Goal: Task Accomplishment & Management: Use online tool/utility

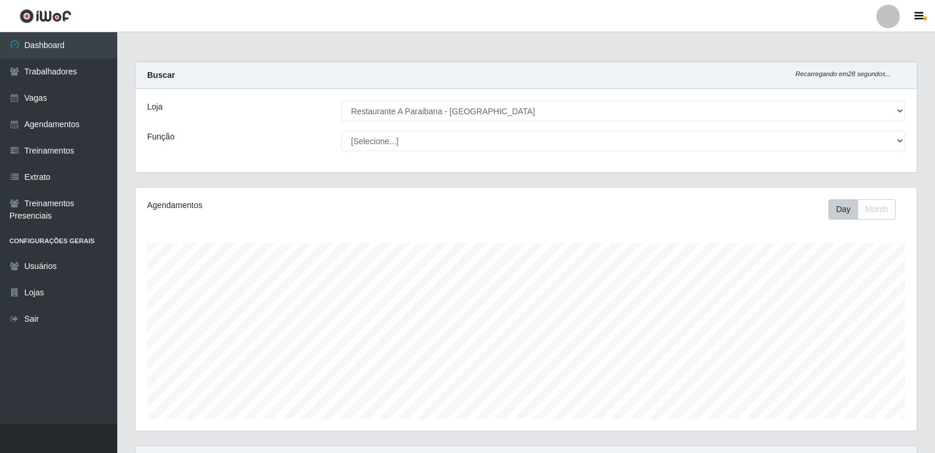
select select "342"
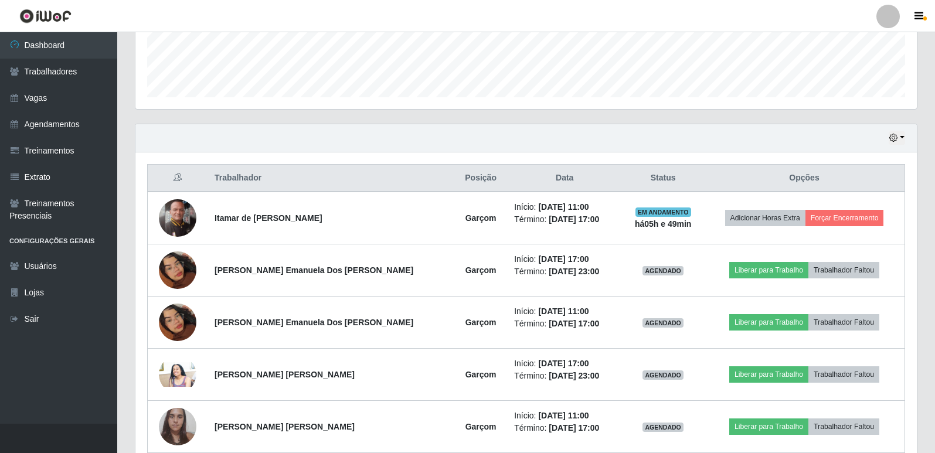
scroll to position [332, 0]
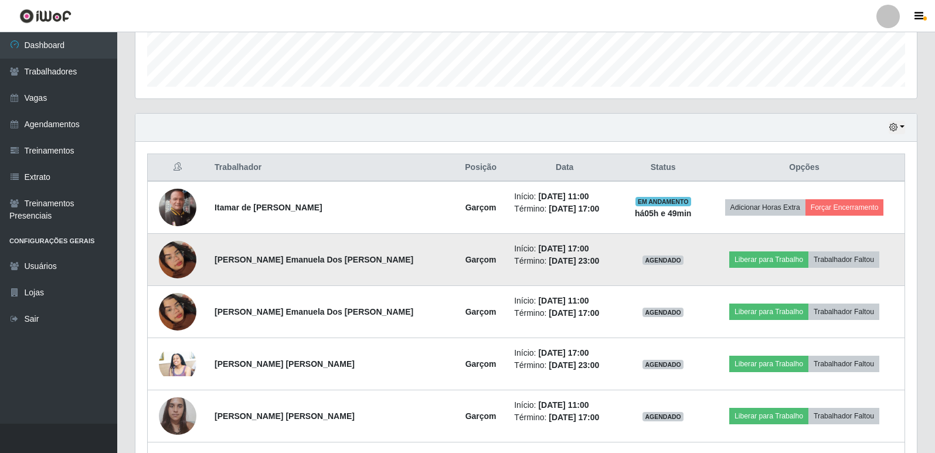
click at [165, 262] on img at bounding box center [178, 259] width 38 height 67
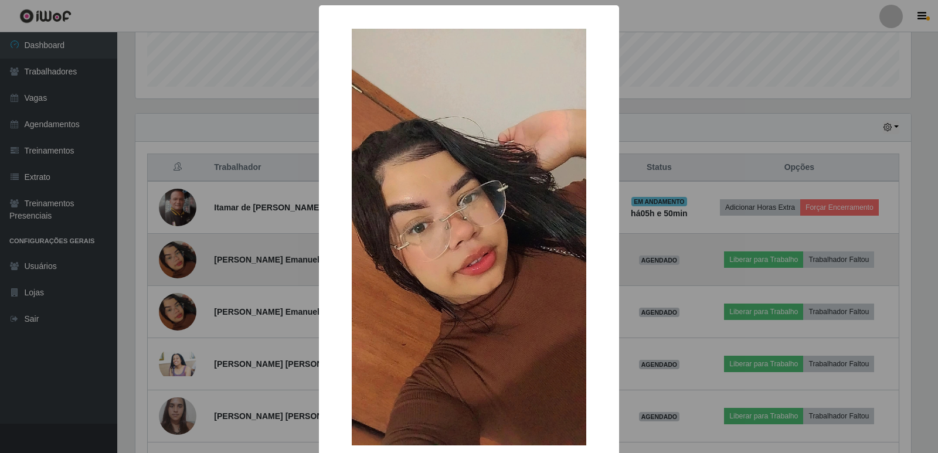
click at [165, 262] on div "× OK Cancel" at bounding box center [469, 226] width 938 height 453
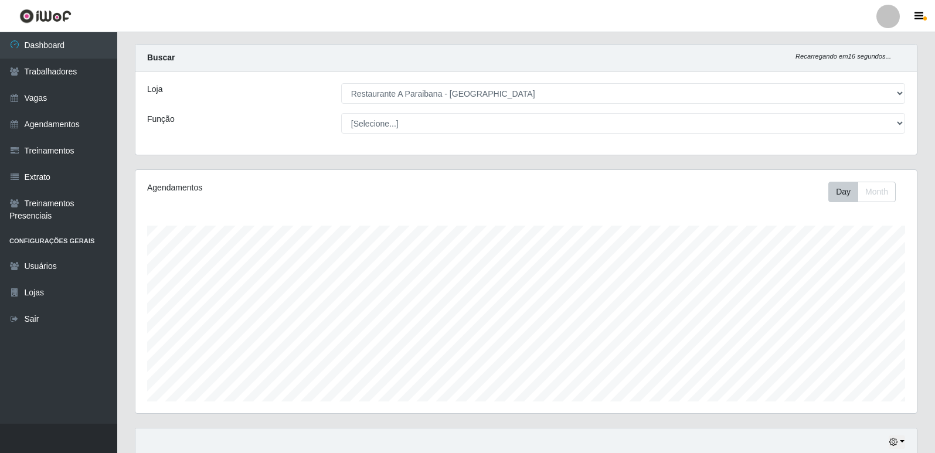
scroll to position [0, 0]
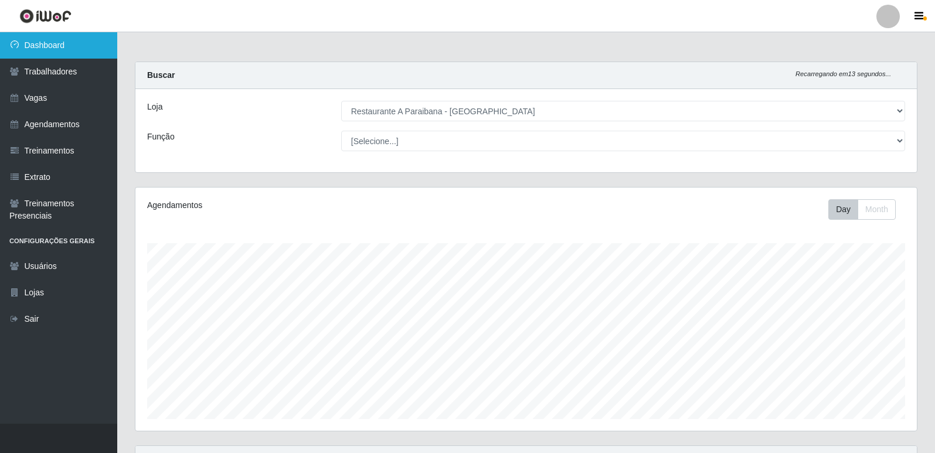
click at [86, 44] on link "Dashboard" at bounding box center [58, 45] width 117 height 26
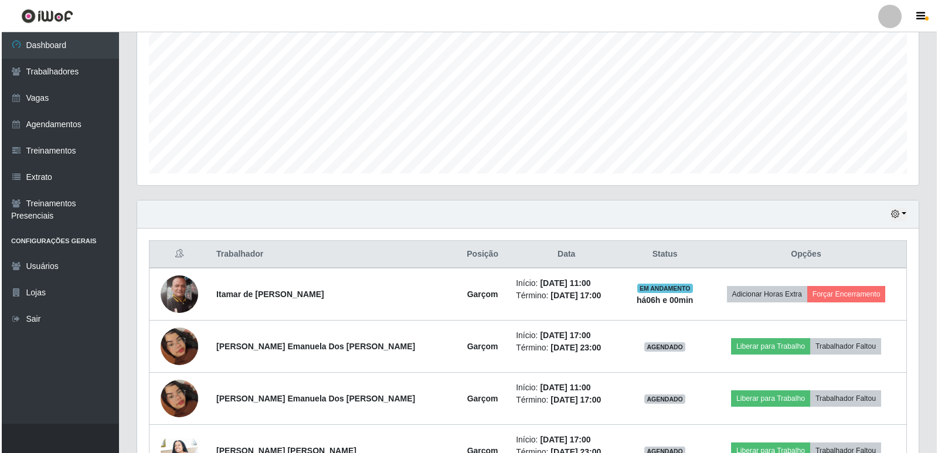
scroll to position [234, 0]
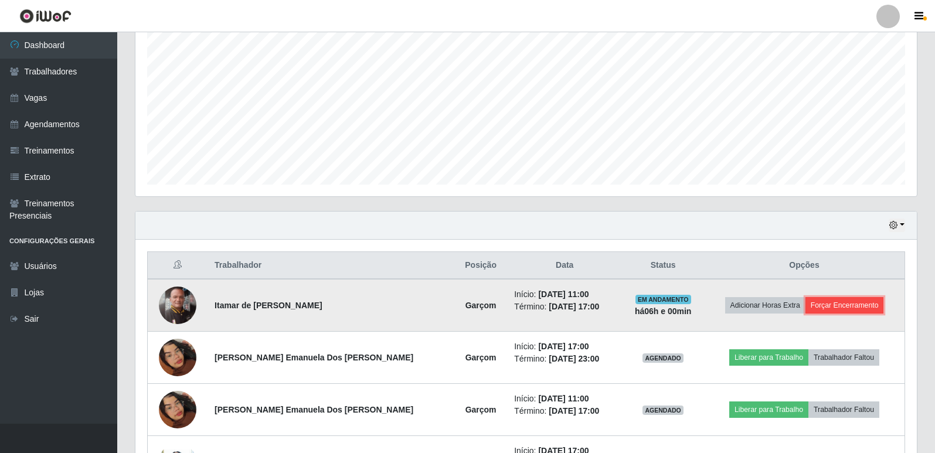
click at [844, 304] on button "Forçar Encerramento" at bounding box center [844, 305] width 79 height 16
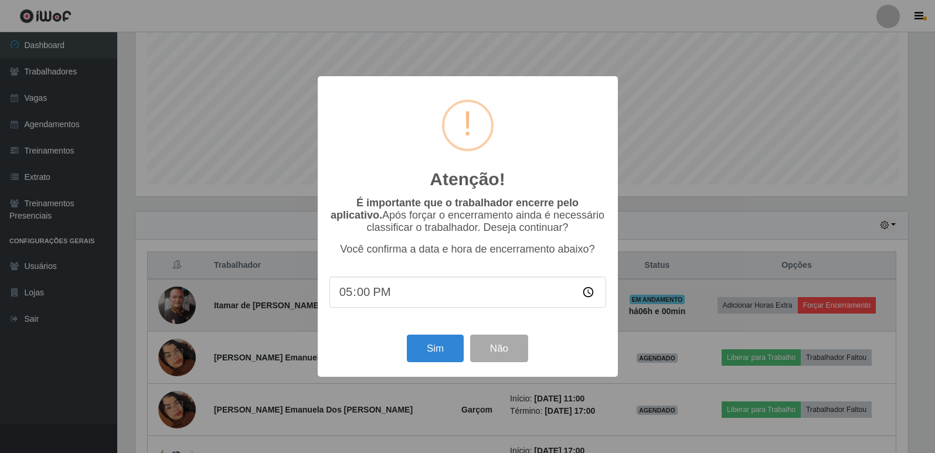
scroll to position [243, 775]
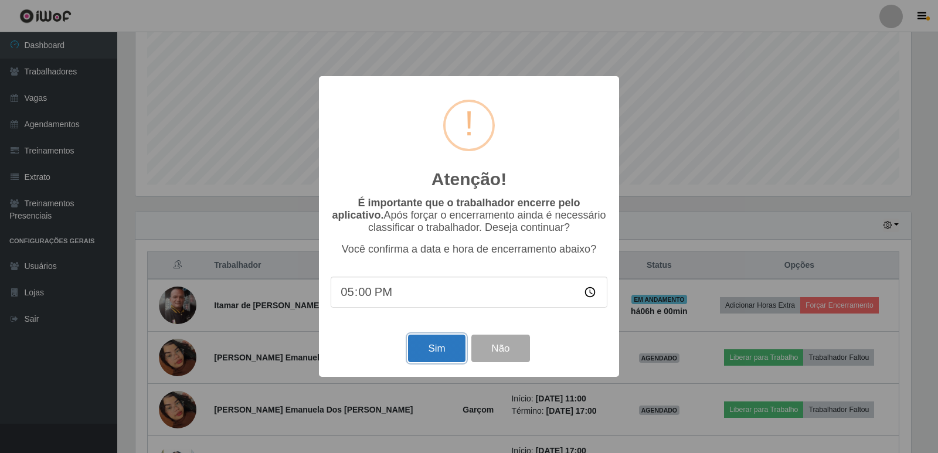
click at [421, 355] on button "Sim" at bounding box center [436, 349] width 57 height 28
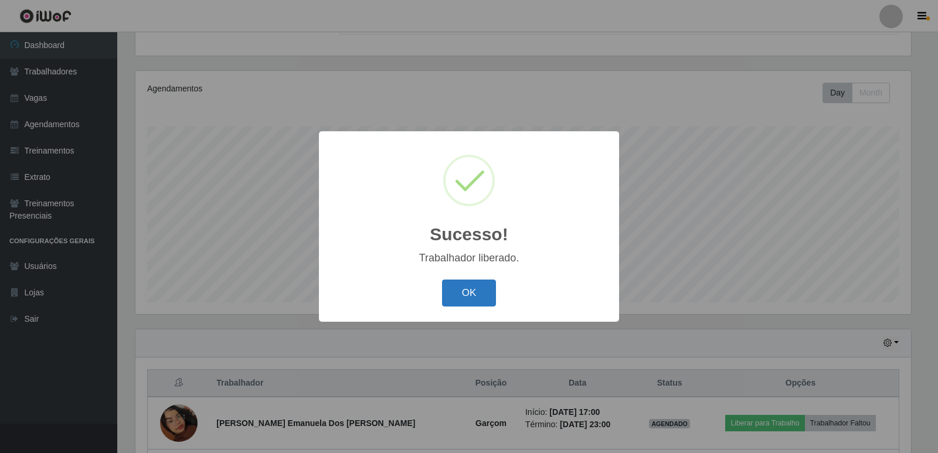
click at [459, 300] on button "OK" at bounding box center [469, 294] width 54 height 28
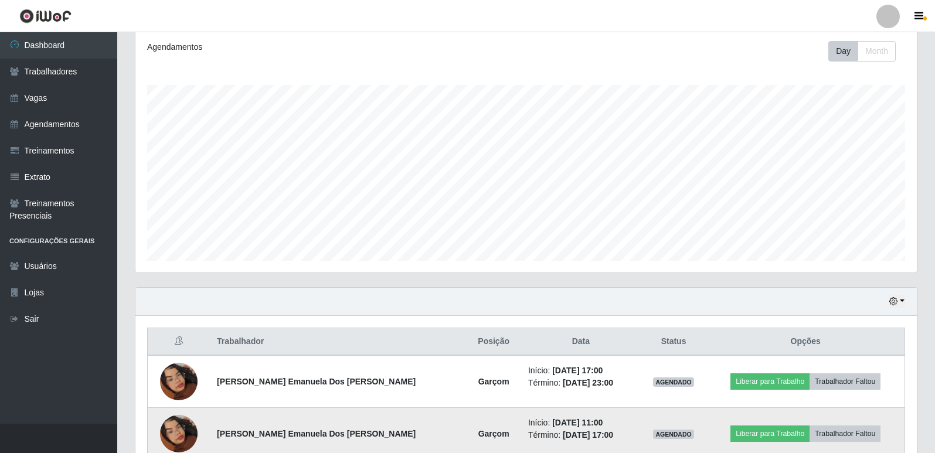
scroll to position [175, 0]
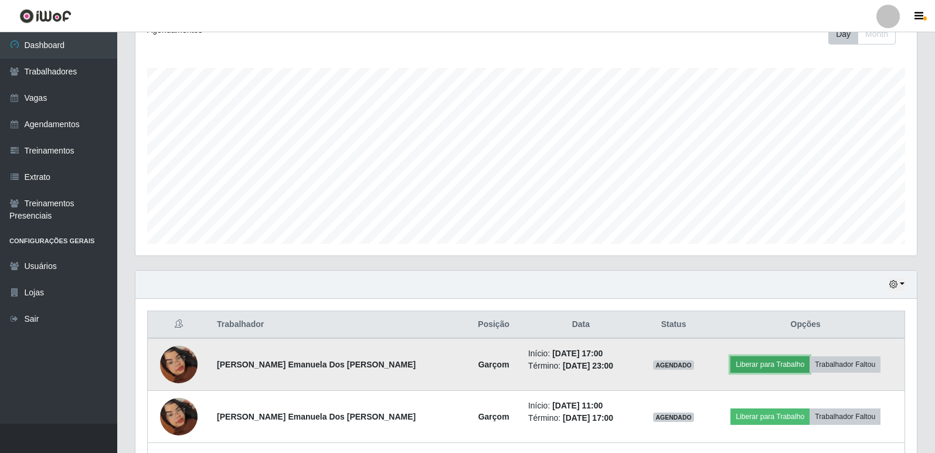
click at [756, 367] on button "Liberar para Trabalho" at bounding box center [769, 364] width 79 height 16
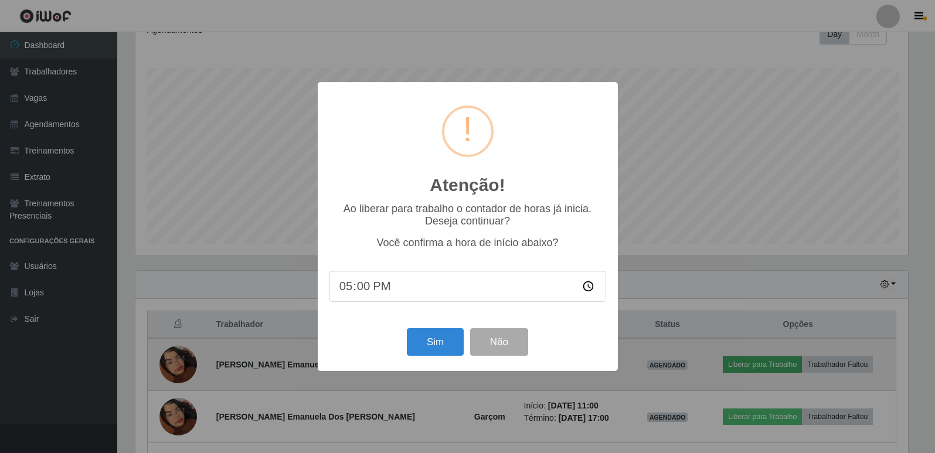
scroll to position [243, 775]
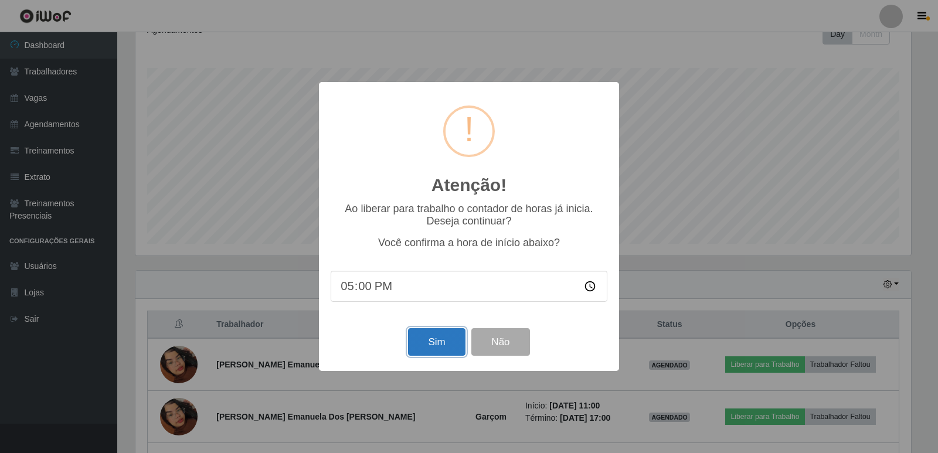
click at [425, 339] on button "Sim" at bounding box center [436, 342] width 57 height 28
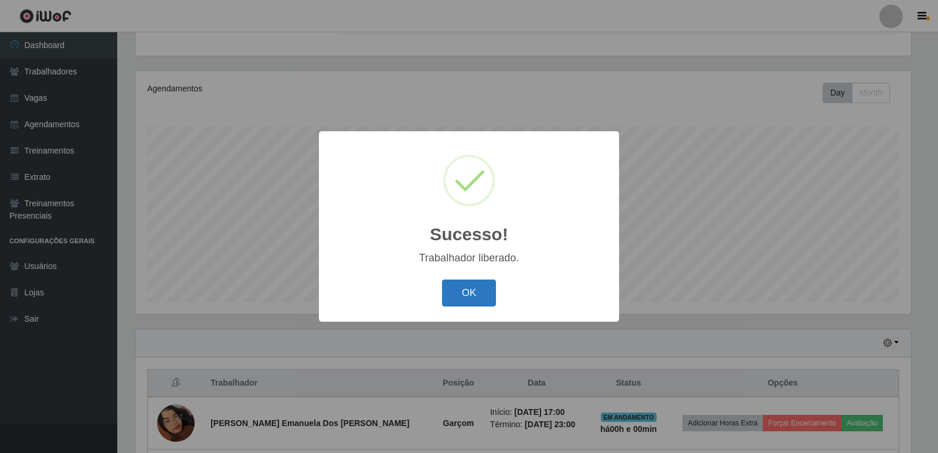
click at [466, 304] on button "OK" at bounding box center [469, 294] width 54 height 28
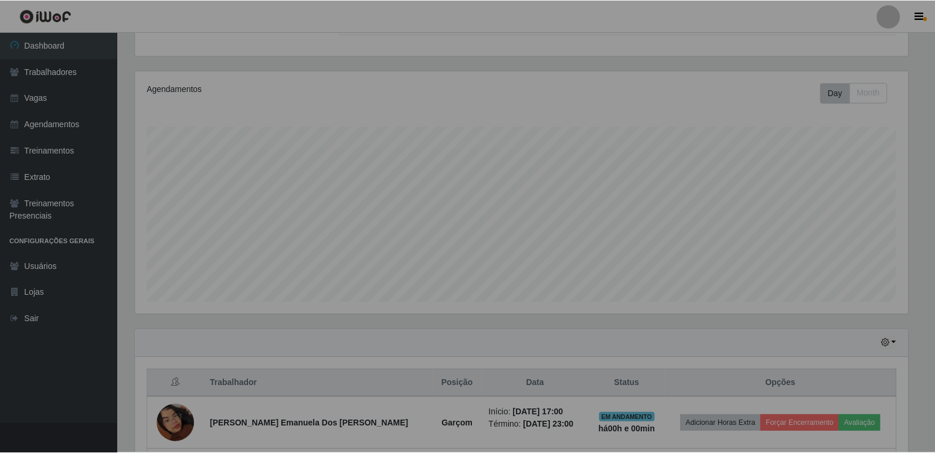
scroll to position [243, 781]
